Goal: Task Accomplishment & Management: Manage account settings

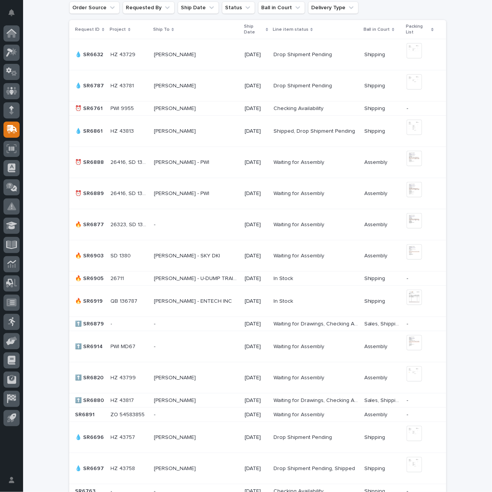
click at [143, 303] on p at bounding box center [129, 301] width 37 height 7
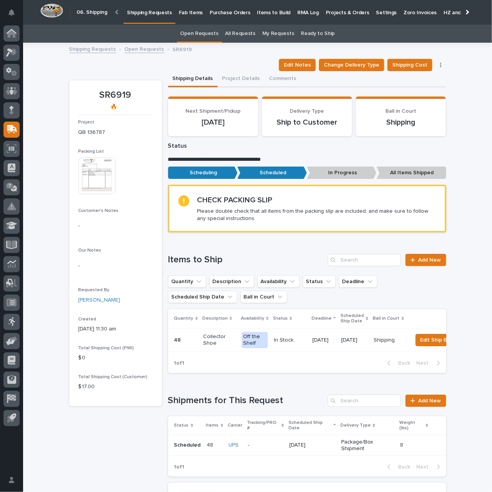
click at [99, 187] on img at bounding box center [97, 175] width 37 height 37
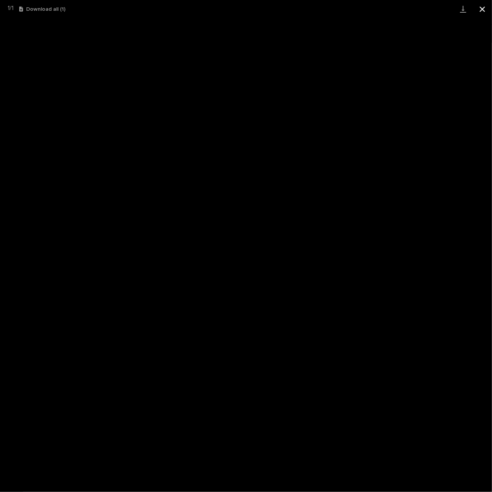
click at [480, 9] on button "Close gallery" at bounding box center [482, 9] width 19 height 18
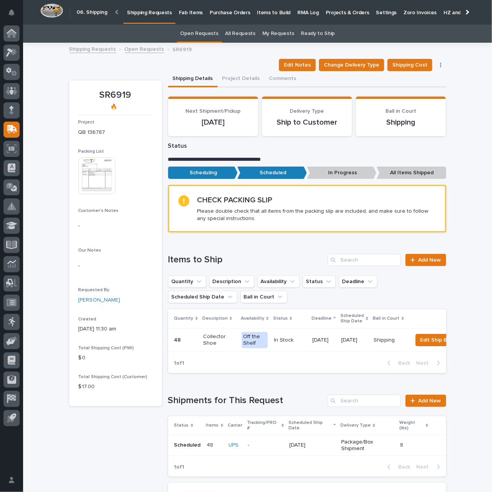
click at [354, 445] on p "Package/Box Shipment" at bounding box center [368, 445] width 53 height 13
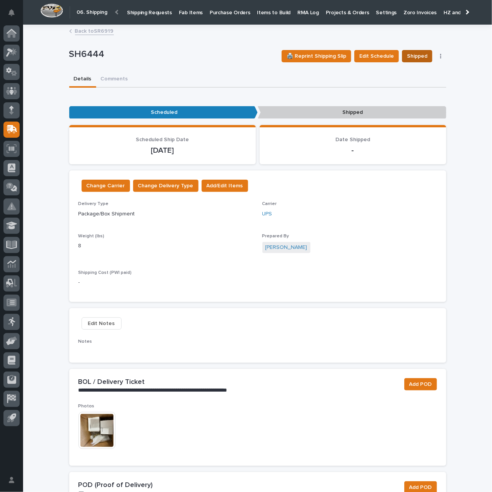
click at [423, 57] on span "Shipped" at bounding box center [417, 56] width 20 height 9
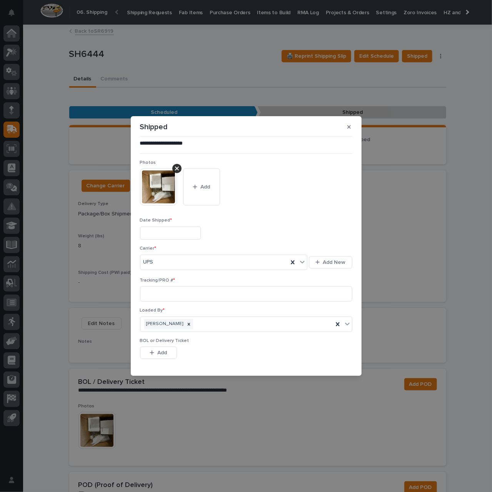
click at [196, 230] on input "text" at bounding box center [170, 233] width 61 height 13
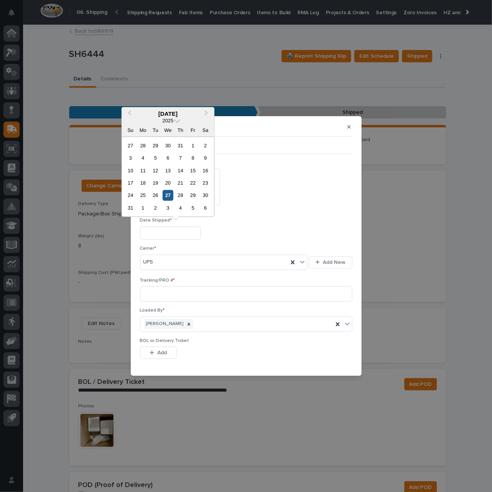
click at [169, 197] on div "27" at bounding box center [168, 195] width 10 height 10
type input "**********"
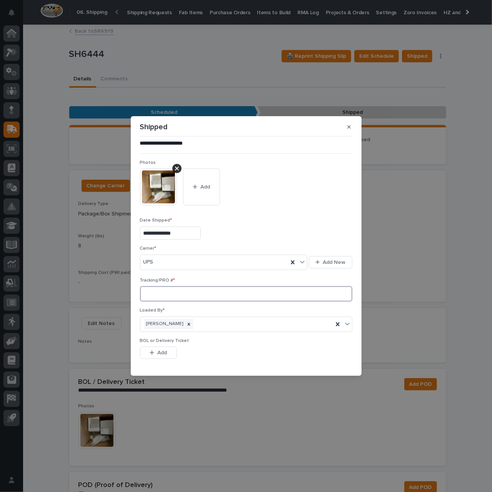
click at [183, 293] on input at bounding box center [246, 293] width 213 height 15
paste input "1Z831R2E0394495549"
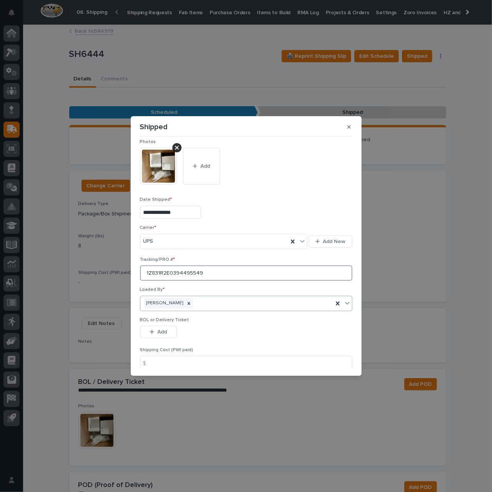
scroll to position [54, 0]
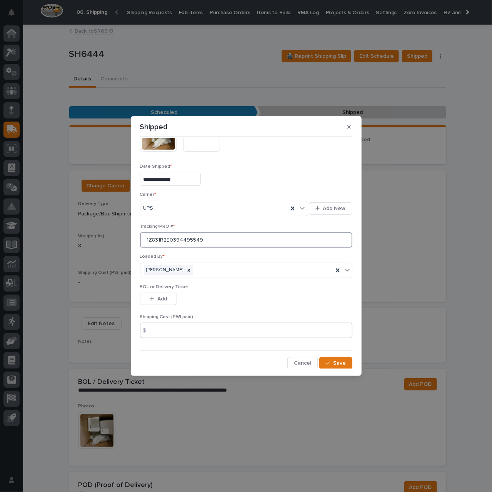
type input "1Z831R2E0394495549"
click at [232, 331] on input at bounding box center [246, 330] width 213 height 15
type input "10.67"
click at [327, 361] on icon "button" at bounding box center [328, 363] width 5 height 5
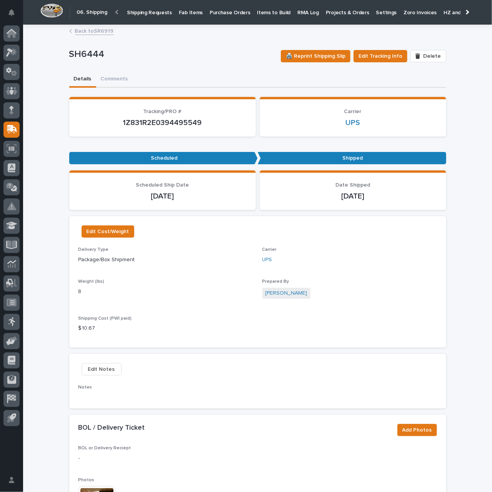
click at [144, 12] on p "Shipping Requests" at bounding box center [149, 8] width 45 height 16
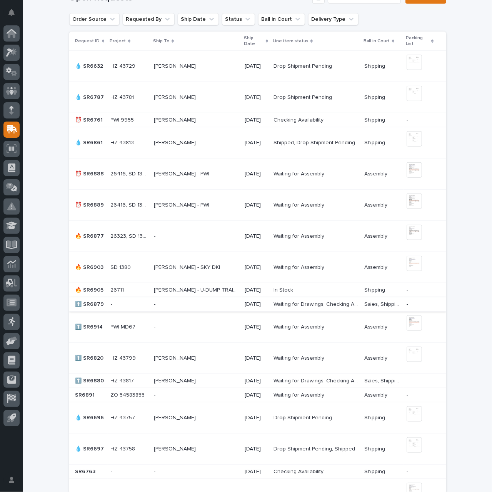
scroll to position [231, 0]
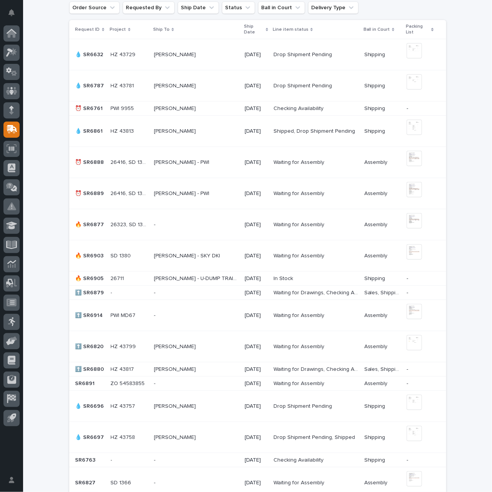
click at [196, 275] on p "[PERSON_NAME] - U-DUMP TRAILERS" at bounding box center [197, 278] width 86 height 8
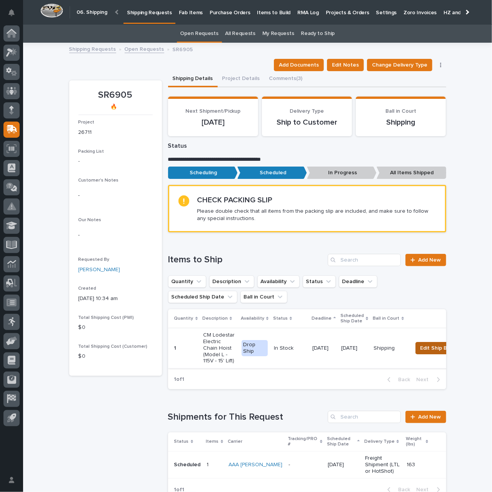
scroll to position [77, 0]
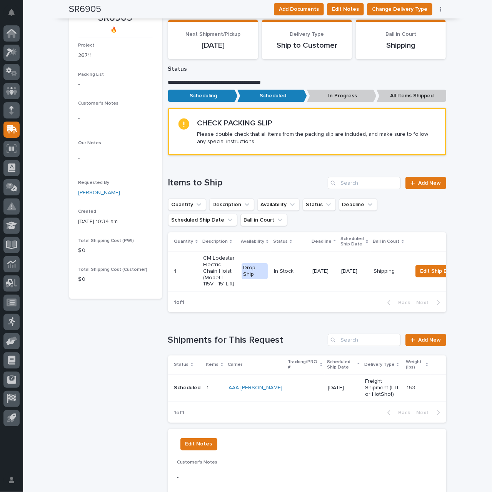
click at [362, 389] on td "Freight Shipment (LTL or HotShot)" at bounding box center [383, 388] width 42 height 27
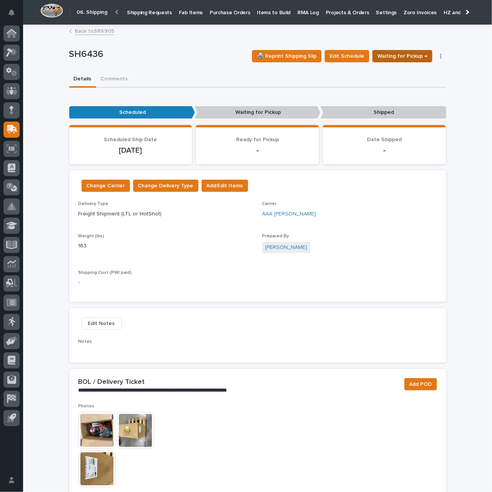
click at [404, 57] on span "Waiting for Pickup →" at bounding box center [403, 56] width 50 height 9
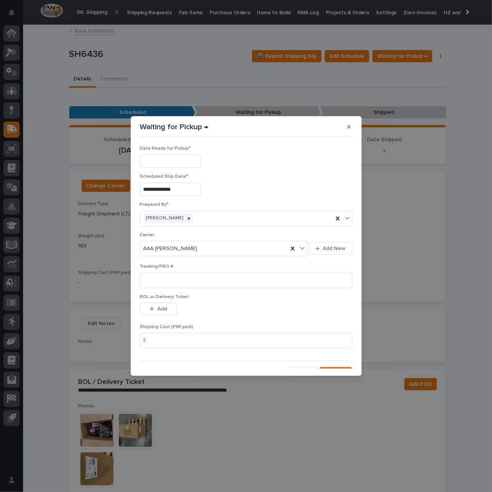
click at [199, 161] on input "text" at bounding box center [170, 160] width 61 height 13
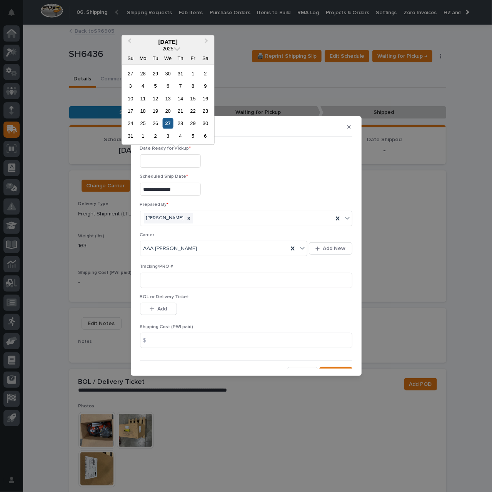
click at [169, 123] on div "27" at bounding box center [168, 123] width 10 height 10
type input "**********"
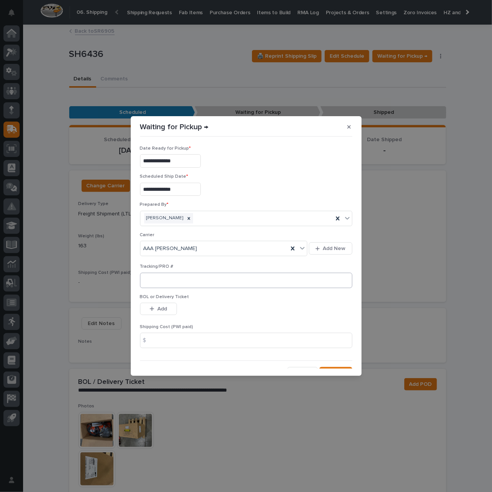
scroll to position [10, 0]
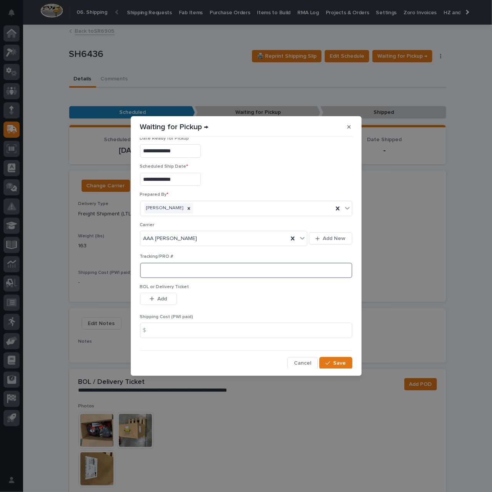
click at [226, 271] on input at bounding box center [246, 270] width 213 height 15
type input "621785674"
click at [263, 325] on input at bounding box center [246, 330] width 213 height 15
type input "174.84"
click at [343, 363] on button "Save" at bounding box center [336, 363] width 33 height 12
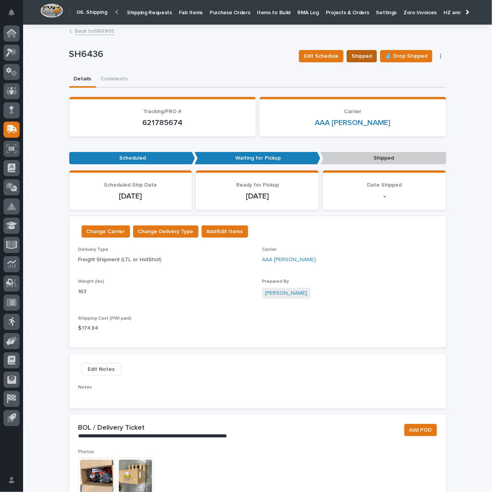
click at [361, 57] on span "Shipped" at bounding box center [362, 56] width 20 height 9
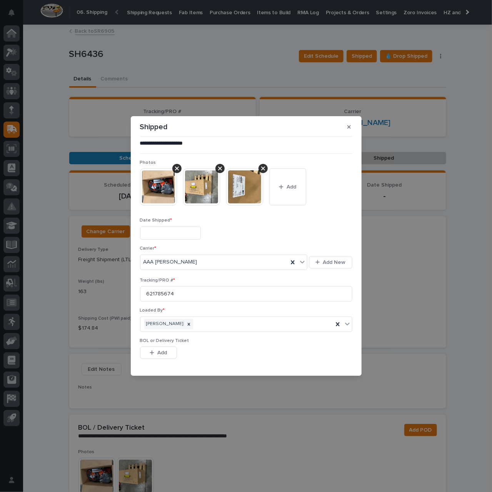
click at [188, 238] on input "text" at bounding box center [170, 233] width 61 height 13
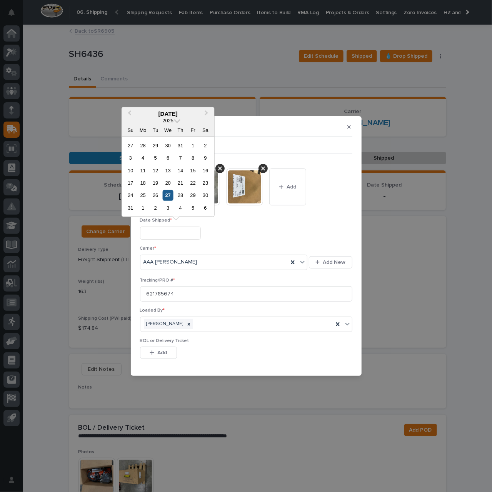
click at [166, 198] on div "27" at bounding box center [168, 195] width 10 height 10
type input "**********"
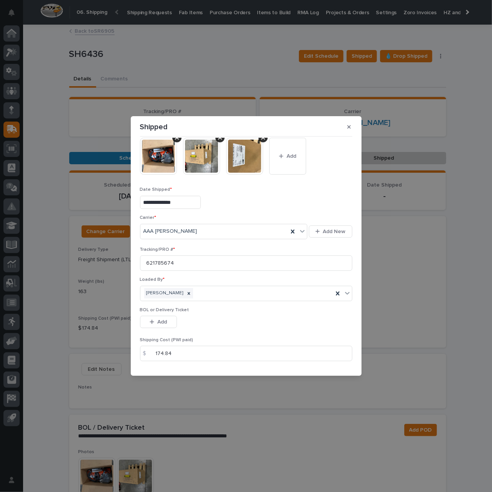
scroll to position [54, 0]
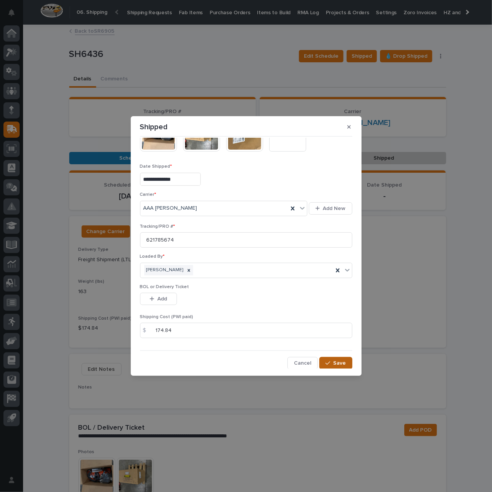
click at [336, 363] on span "Save" at bounding box center [340, 363] width 13 height 7
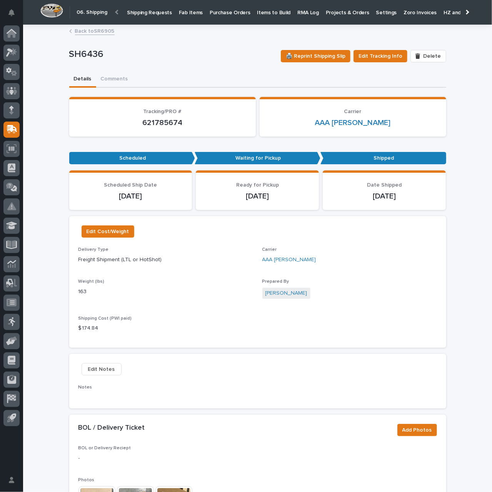
click at [144, 12] on p "Shipping Requests" at bounding box center [149, 8] width 45 height 16
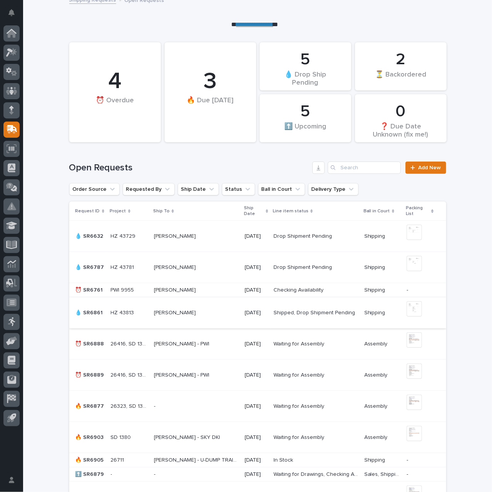
scroll to position [77, 0]
